Goal: Task Accomplishment & Management: Use online tool/utility

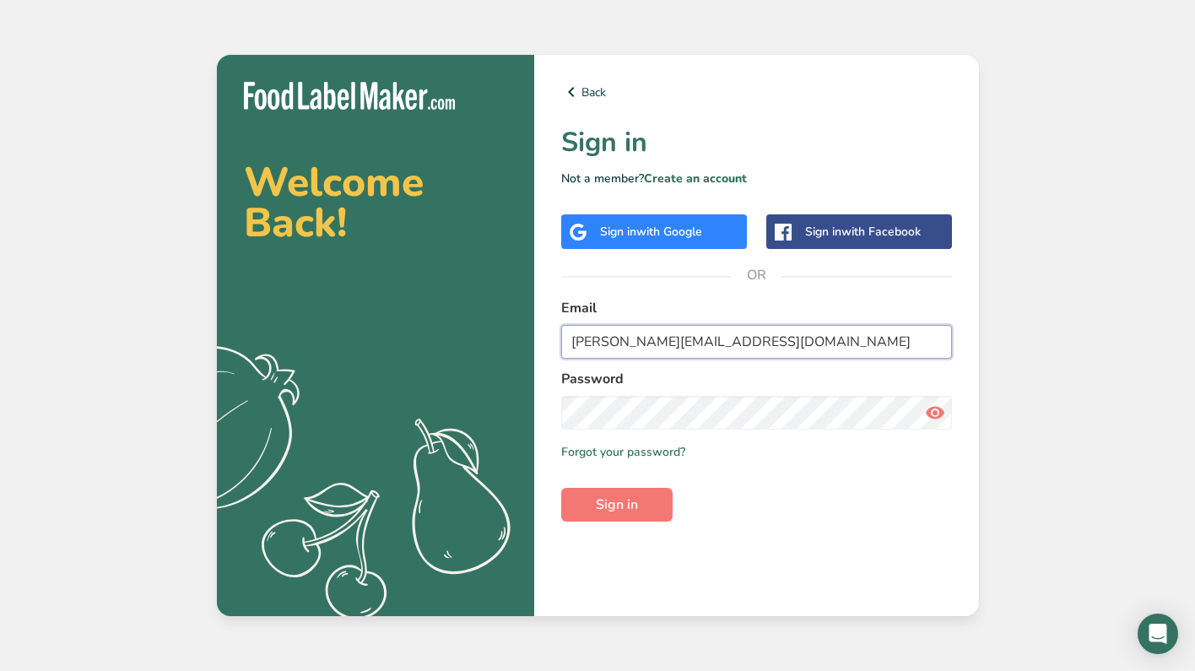
type input "chris@gonzofamilyfarms.com"
click at [616, 505] on button "Sign in" at bounding box center [616, 505] width 111 height 34
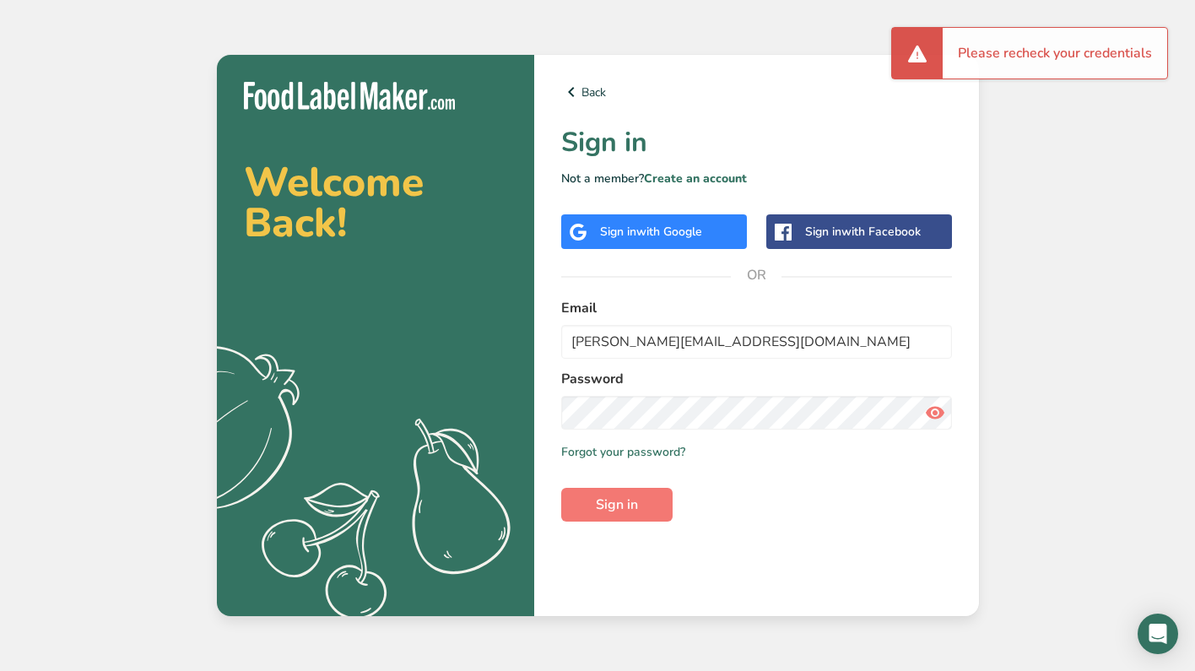
click at [677, 244] on div "Sign in with Google" at bounding box center [654, 231] width 186 height 35
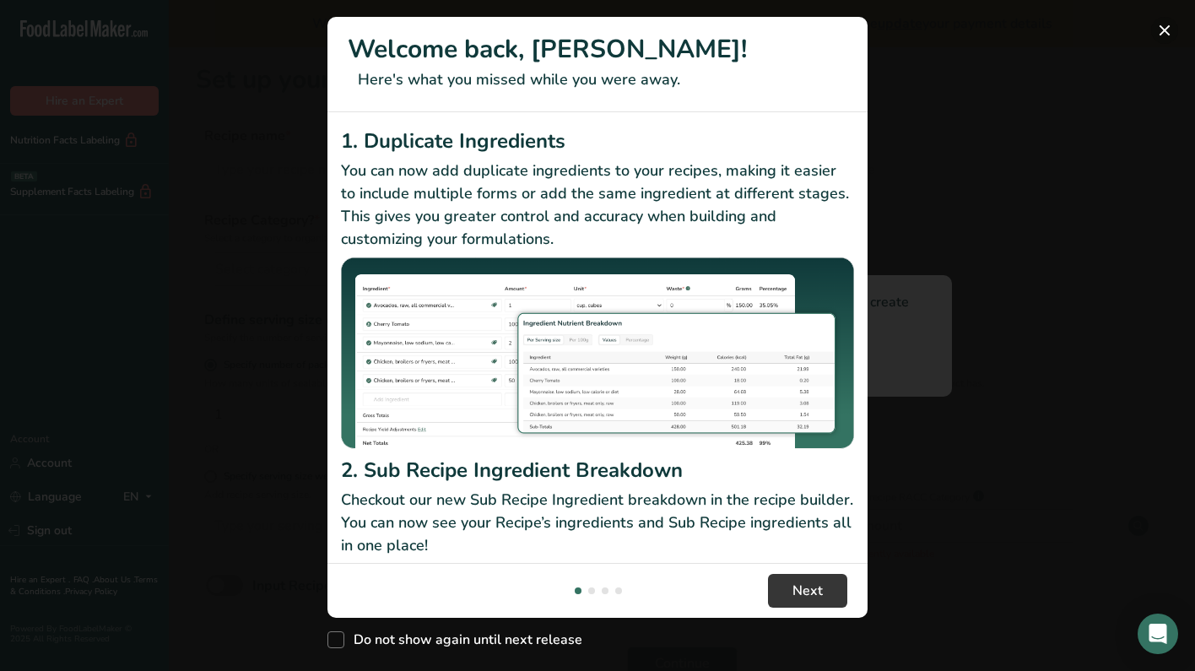
click at [1164, 34] on button "New Features" at bounding box center [1164, 30] width 27 height 27
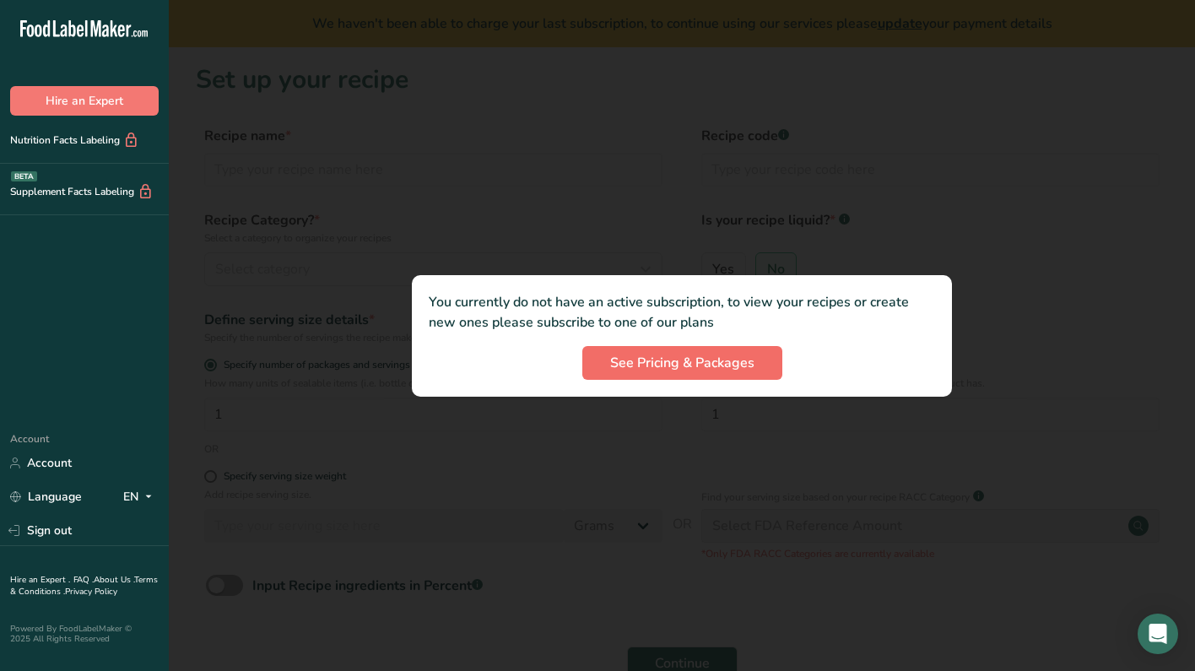
click at [698, 365] on span "See Pricing & Packages" at bounding box center [682, 363] width 144 height 20
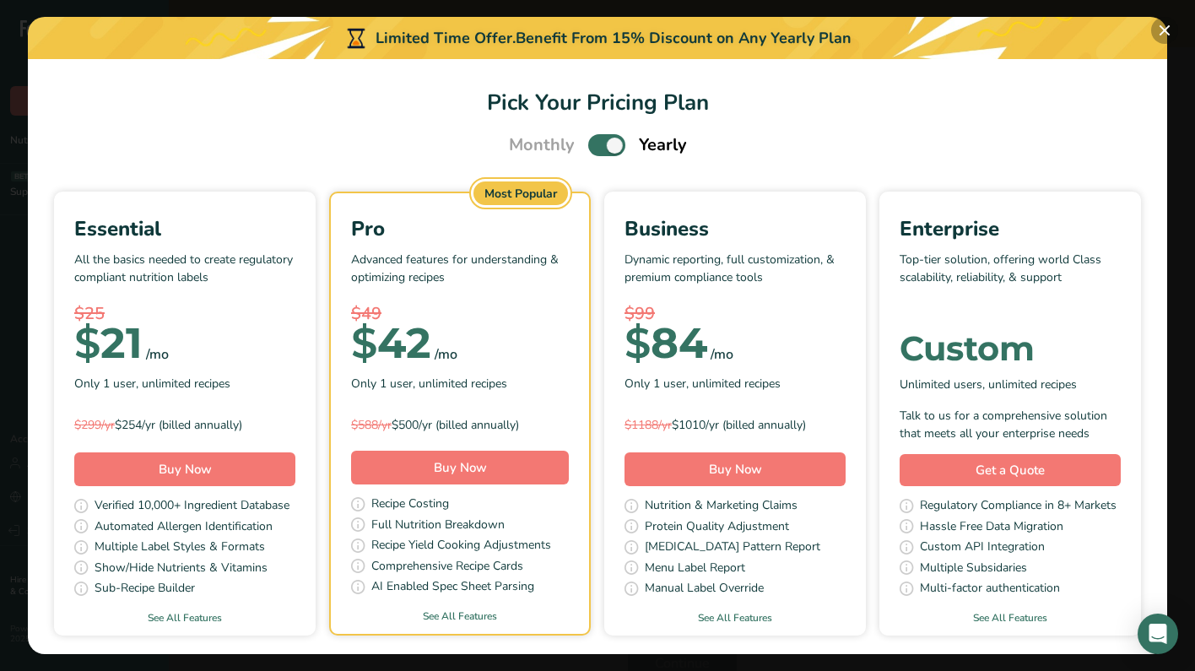
click at [1163, 29] on button "Pick Your Pricing Plan Modal" at bounding box center [1164, 30] width 27 height 27
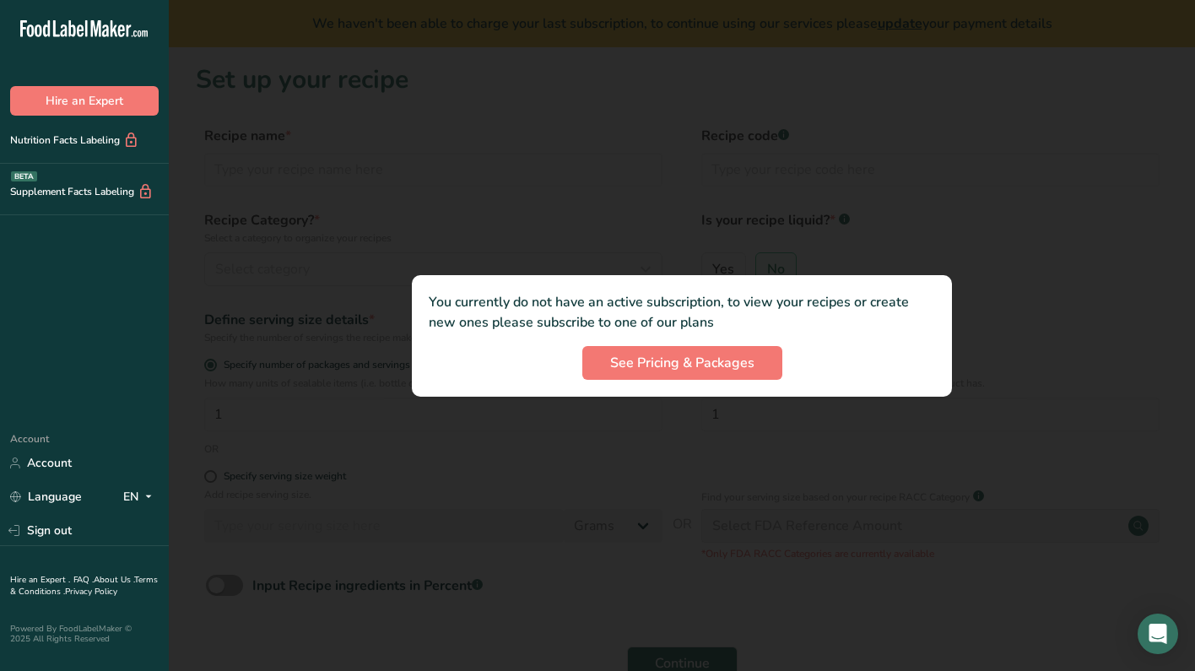
click at [544, 144] on div at bounding box center [682, 335] width 1027 height 671
click at [56, 32] on icon at bounding box center [56, 28] width 7 height 17
click at [612, 203] on div at bounding box center [682, 335] width 1027 height 671
